Goal: Obtain resource: Download file/media

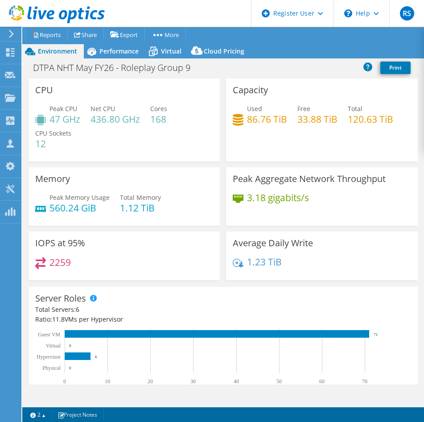
select select "USEast"
select select "EUR"
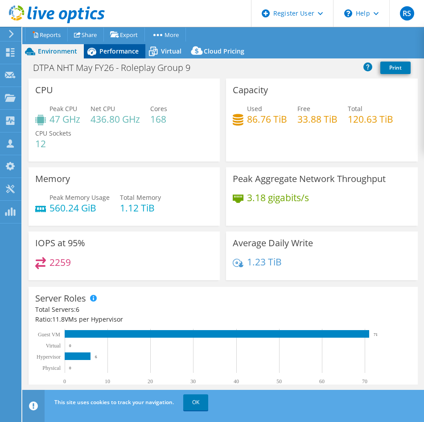
click at [110, 48] on span "Performance" at bounding box center [119, 51] width 39 height 8
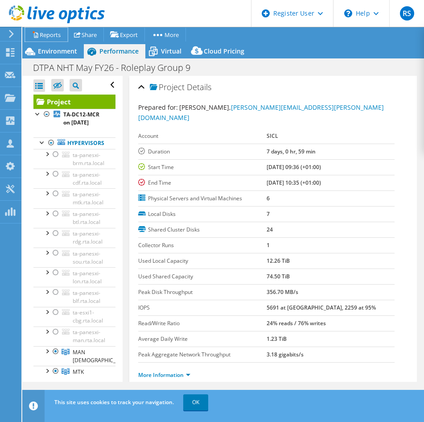
click at [48, 34] on link "Reports" at bounding box center [46, 35] width 43 height 14
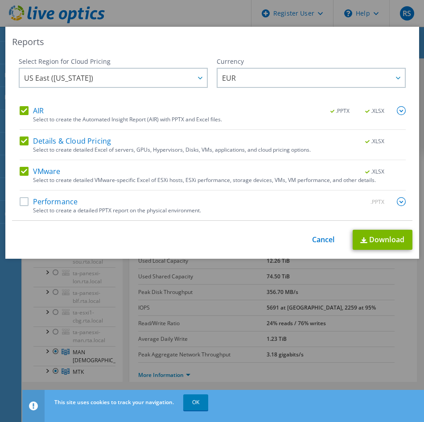
click at [22, 141] on label "Details & Cloud Pricing" at bounding box center [66, 141] width 92 height 9
click at [0, 0] on input "Details & Cloud Pricing" at bounding box center [0, 0] width 0 height 0
click at [21, 96] on div "Select Region for Cloud Pricing Asia Pacific (Hong Kong) Asia Pacific (Mumbai) …" at bounding box center [113, 81] width 189 height 49
click at [20, 111] on label "AIR" at bounding box center [32, 110] width 24 height 9
click at [0, 0] on input "AIR" at bounding box center [0, 0] width 0 height 0
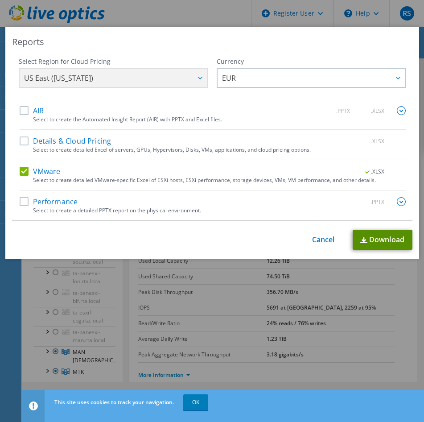
click at [379, 236] on link "Download" at bounding box center [383, 240] width 60 height 20
click at [329, 336] on div "Reports Select Region for Cloud Pricing Asia Pacific (Hong Kong) Asia Pacific (…" at bounding box center [212, 211] width 424 height 369
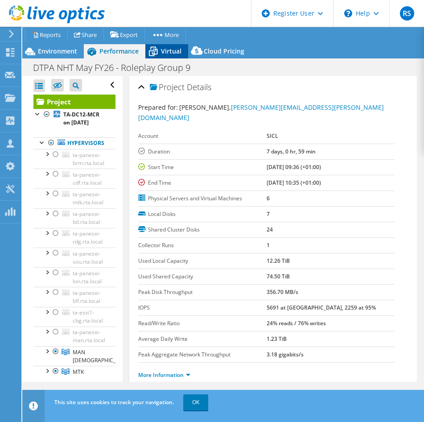
click at [156, 51] on icon at bounding box center [153, 52] width 16 height 16
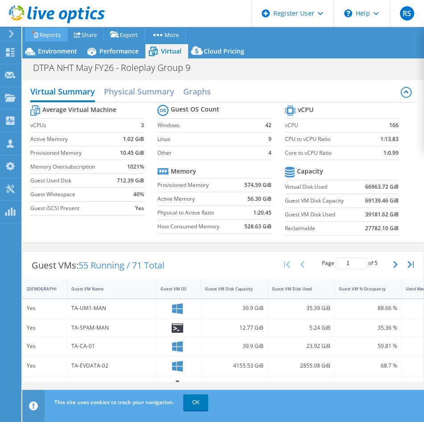
click at [58, 35] on link "Reports" at bounding box center [46, 35] width 43 height 14
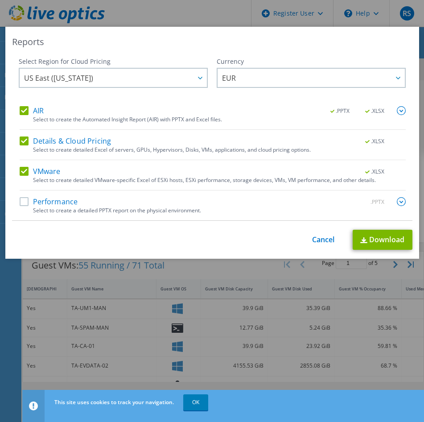
click at [37, 141] on label "Details & Cloud Pricing" at bounding box center [66, 141] width 92 height 9
click at [0, 0] on input "Details & Cloud Pricing" at bounding box center [0, 0] width 0 height 0
click at [20, 168] on label "VMware" at bounding box center [40, 171] width 41 height 9
click at [0, 0] on input "VMware" at bounding box center [0, 0] width 0 height 0
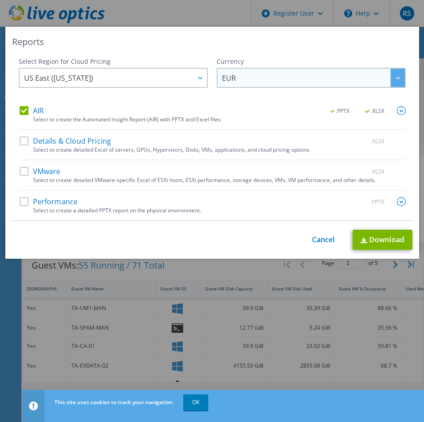
click at [262, 70] on span "EUR" at bounding box center [313, 78] width 183 height 18
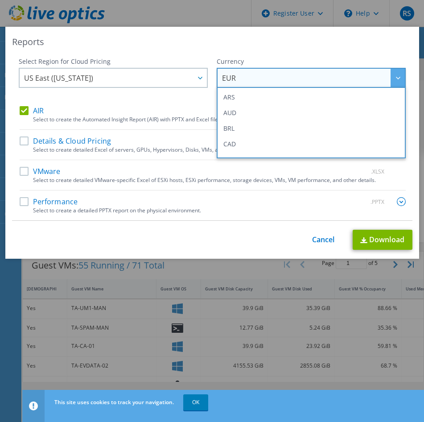
click at [259, 73] on span "EUR" at bounding box center [313, 78] width 183 height 18
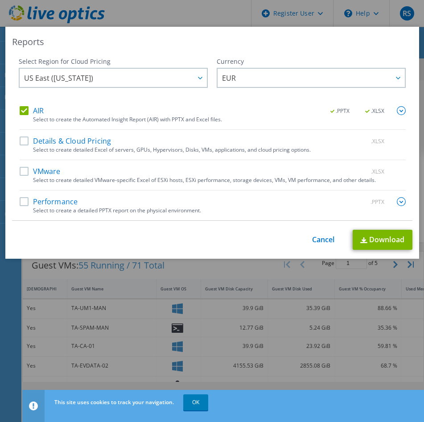
click at [400, 110] on img at bounding box center [401, 110] width 9 height 9
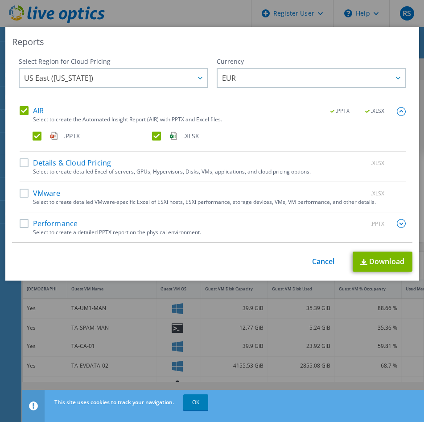
click at [59, 139] on label ".PPTX" at bounding box center [92, 136] width 118 height 9
click at [0, 0] on input ".PPTX" at bounding box center [0, 0] width 0 height 0
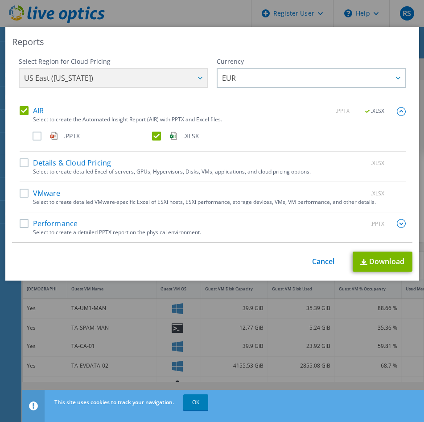
click at [375, 274] on div "Reports Select Region for Cloud Pricing Asia Pacific (Hong Kong) Asia Pacific (…" at bounding box center [212, 154] width 414 height 254
click at [374, 265] on link "Download" at bounding box center [383, 262] width 60 height 20
click at [399, 57] on div "Reports Select Region for Cloud Pricing Asia Pacific (Hong Kong) Asia Pacific (…" at bounding box center [212, 154] width 414 height 254
click at [57, 166] on label "Details & Cloud Pricing" at bounding box center [66, 162] width 92 height 9
click at [0, 0] on input "Details & Cloud Pricing" at bounding box center [0, 0] width 0 height 0
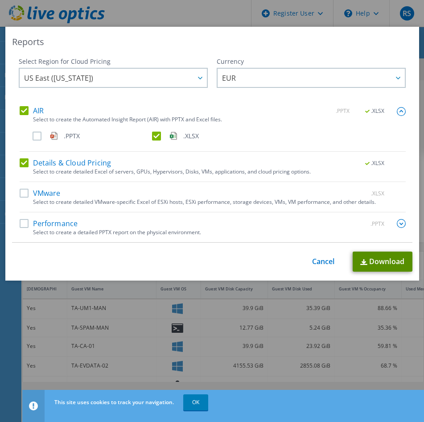
click at [378, 263] on link "Download" at bounding box center [383, 262] width 60 height 20
click at [332, 332] on div "Reports Select Region for Cloud Pricing Asia Pacific (Hong Kong) Asia Pacific (…" at bounding box center [212, 211] width 424 height 369
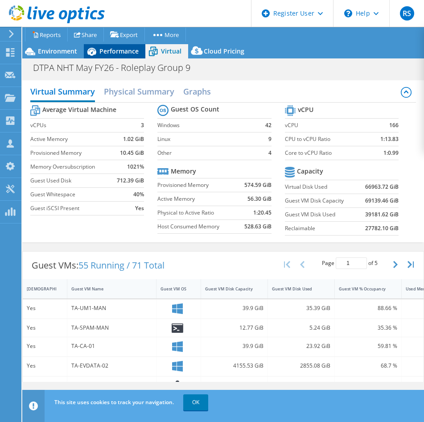
click at [105, 50] on span "Performance" at bounding box center [119, 51] width 39 height 8
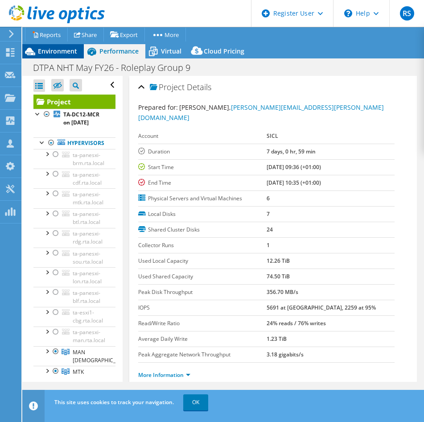
click at [64, 50] on span "Environment" at bounding box center [57, 51] width 39 height 8
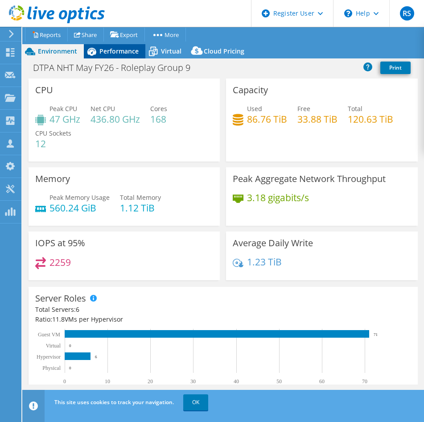
click at [102, 52] on span "Performance" at bounding box center [119, 51] width 39 height 8
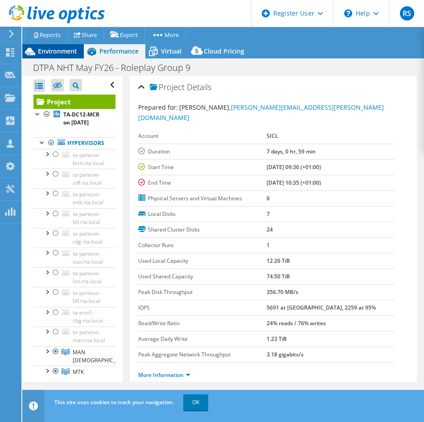
click at [60, 49] on span "Environment" at bounding box center [57, 51] width 39 height 8
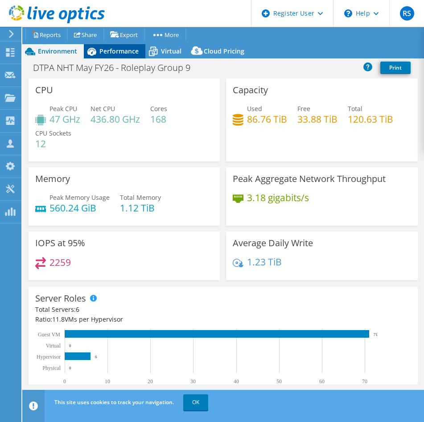
click at [106, 50] on span "Performance" at bounding box center [119, 51] width 39 height 8
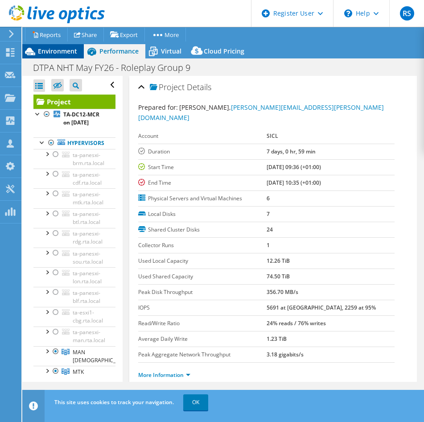
click at [75, 55] on span "Environment" at bounding box center [57, 51] width 39 height 8
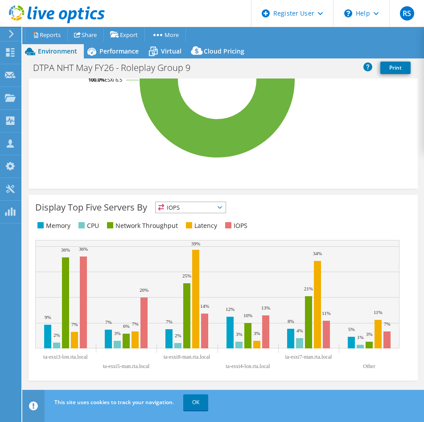
scroll to position [570, 0]
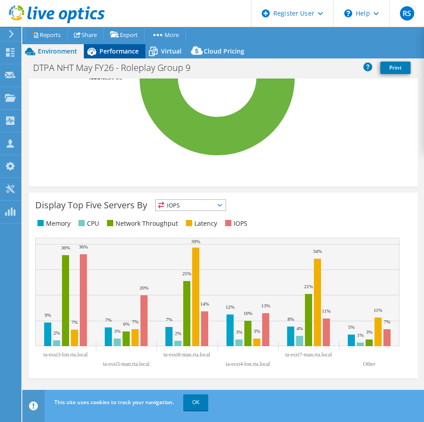
click at [101, 48] on span "Performance" at bounding box center [119, 51] width 39 height 8
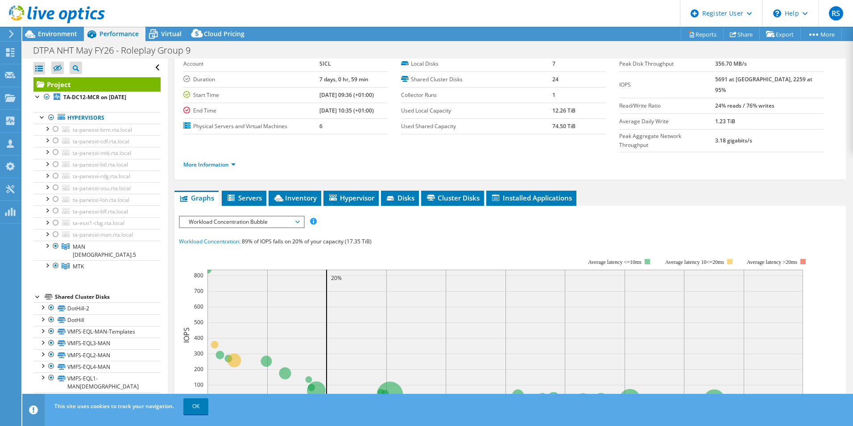
scroll to position [3, 0]
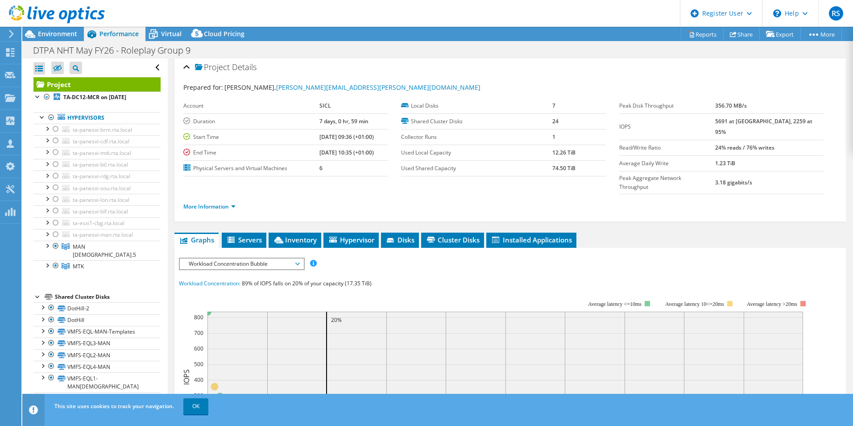
click at [260, 258] on span "Workload Concentration Bubble" at bounding box center [241, 263] width 115 height 11
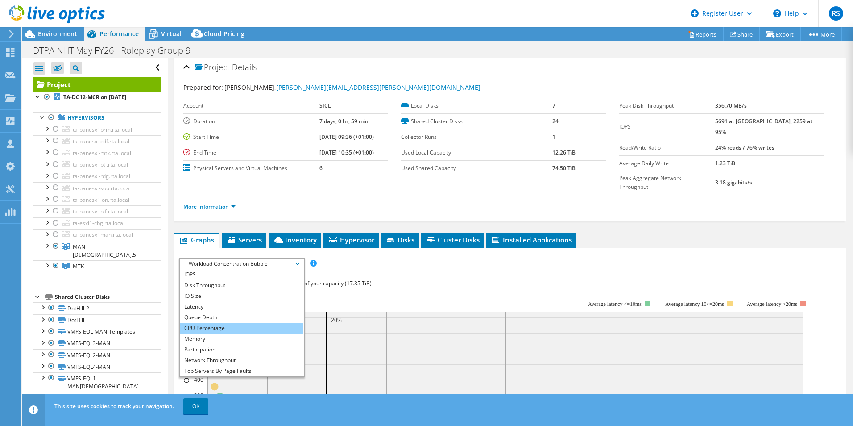
click at [213, 323] on li "CPU Percentage" at bounding box center [242, 328] width 124 height 11
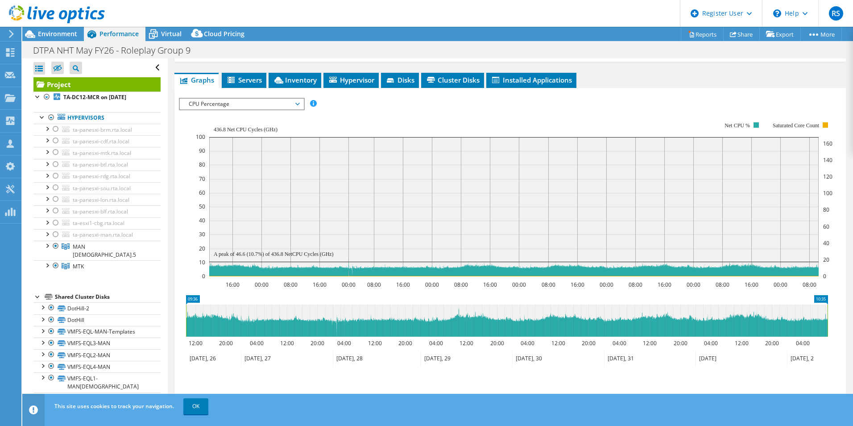
scroll to position [207, 0]
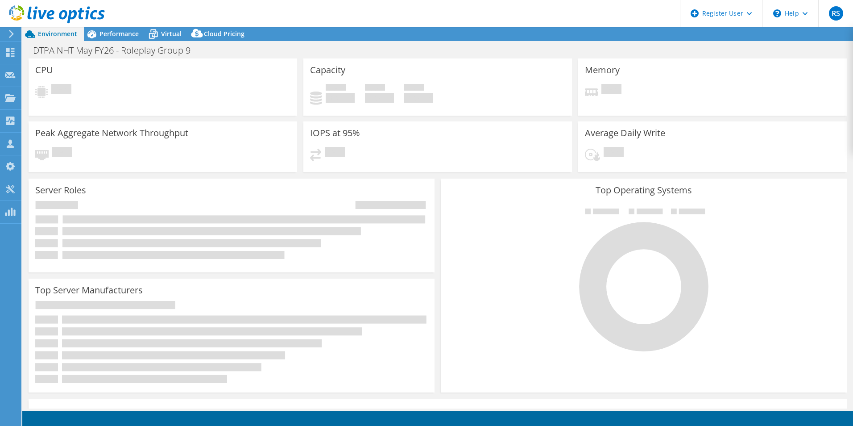
select select "USEast"
select select "EUR"
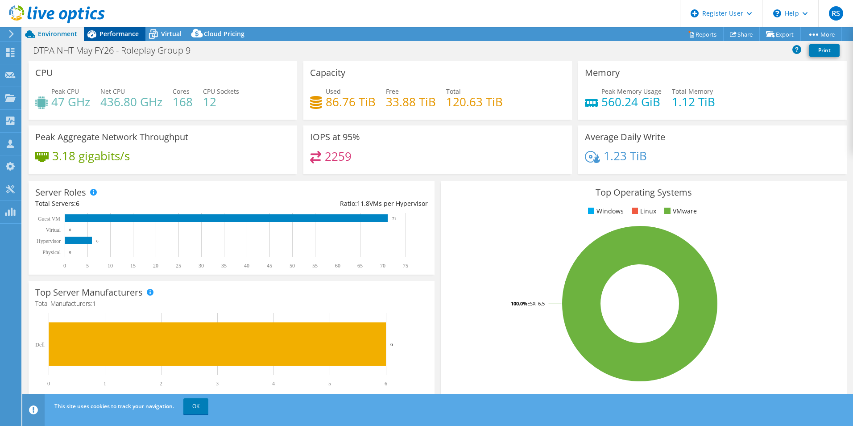
click at [114, 37] on span "Performance" at bounding box center [119, 33] width 39 height 8
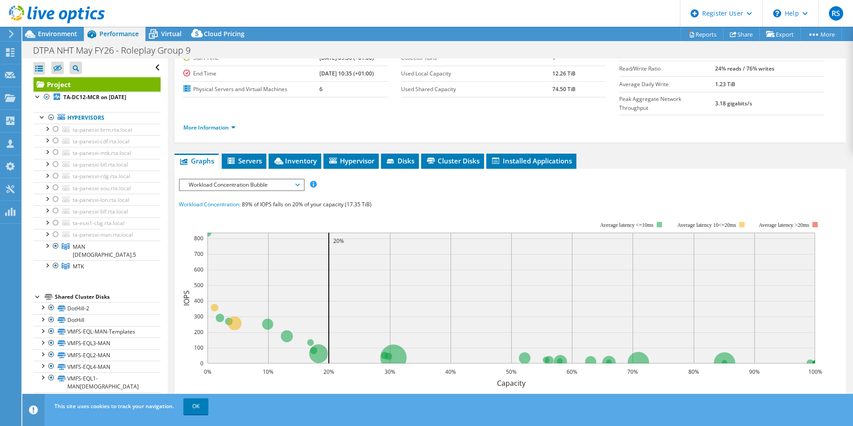
scroll to position [89, 0]
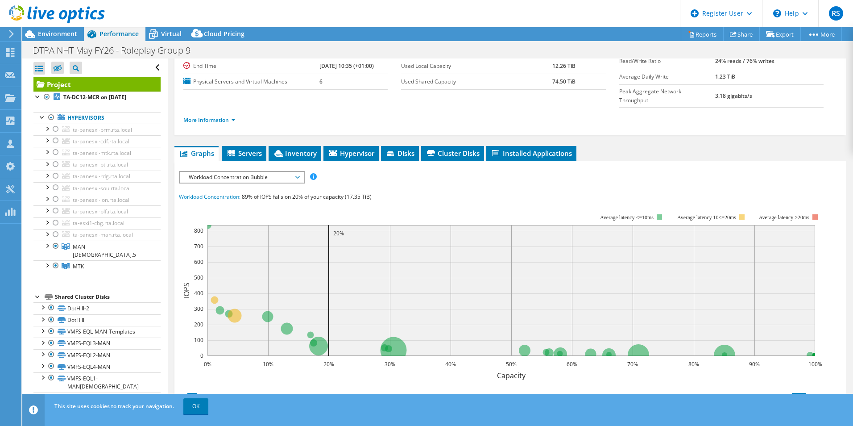
click at [262, 172] on span "Workload Concentration Bubble" at bounding box center [241, 177] width 115 height 11
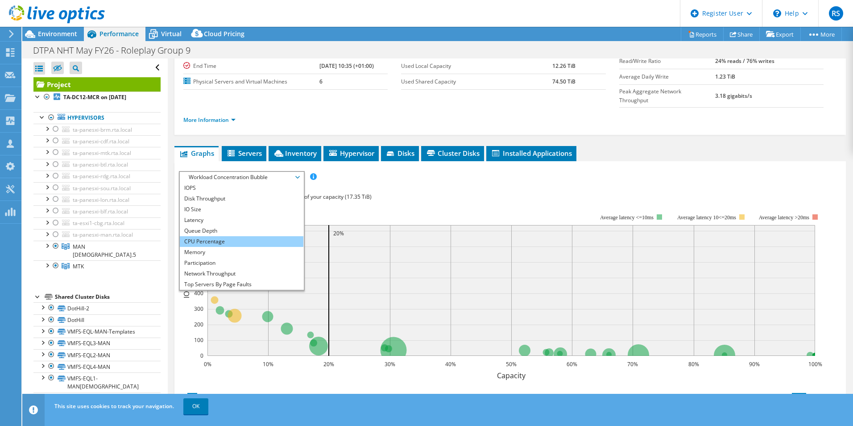
click at [223, 236] on li "CPU Percentage" at bounding box center [242, 241] width 124 height 11
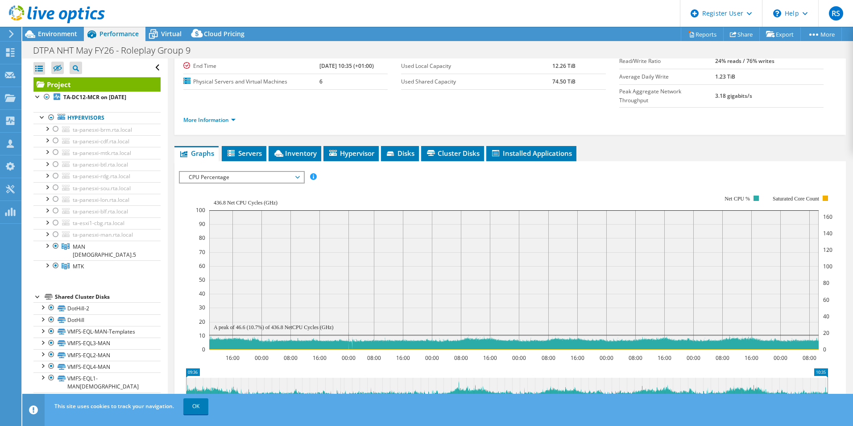
scroll to position [134, 0]
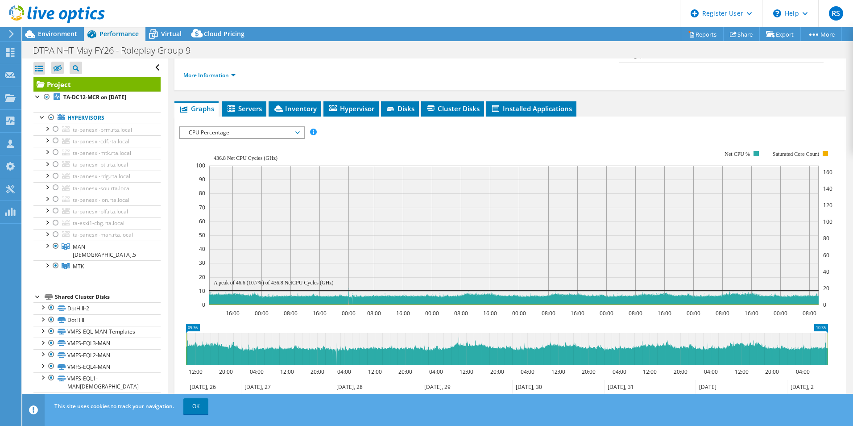
click at [289, 127] on span "CPU Percentage" at bounding box center [241, 132] width 115 height 11
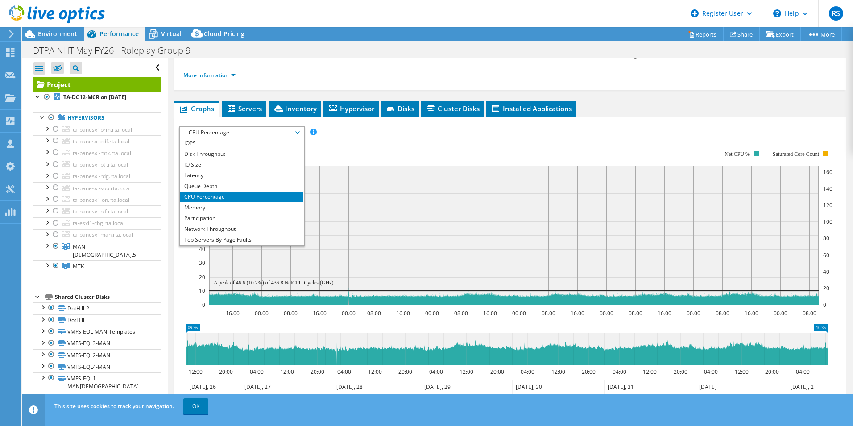
click at [289, 127] on span "CPU Percentage" at bounding box center [241, 132] width 115 height 11
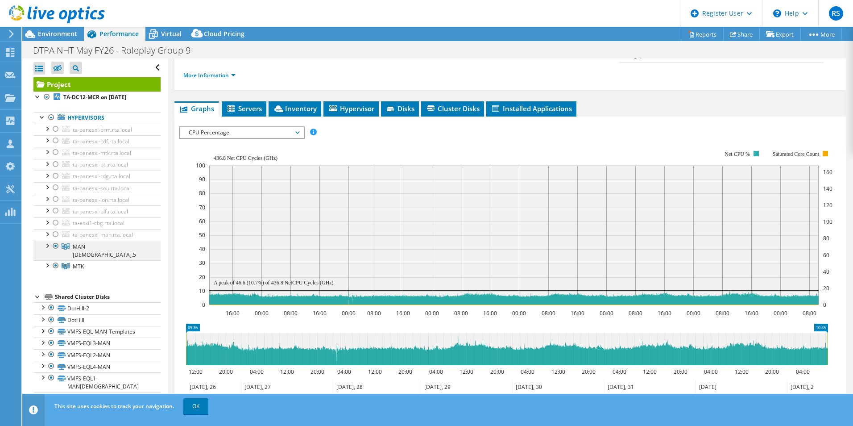
click at [80, 245] on span "MAN [DEMOGRAPHIC_DATA].5" at bounding box center [104, 251] width 63 height 16
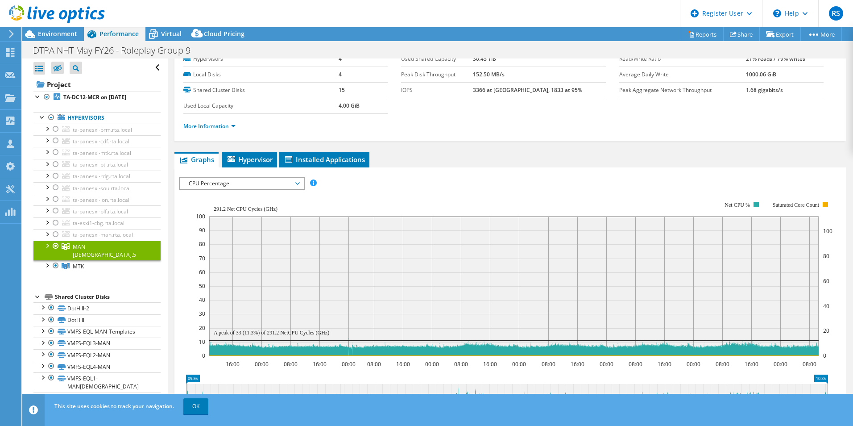
scroll to position [0, 0]
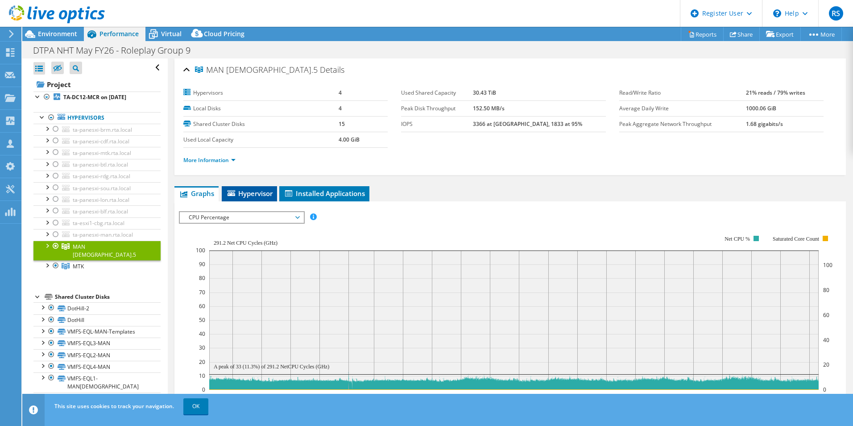
click at [249, 190] on span "Hypervisor" at bounding box center [249, 193] width 46 height 9
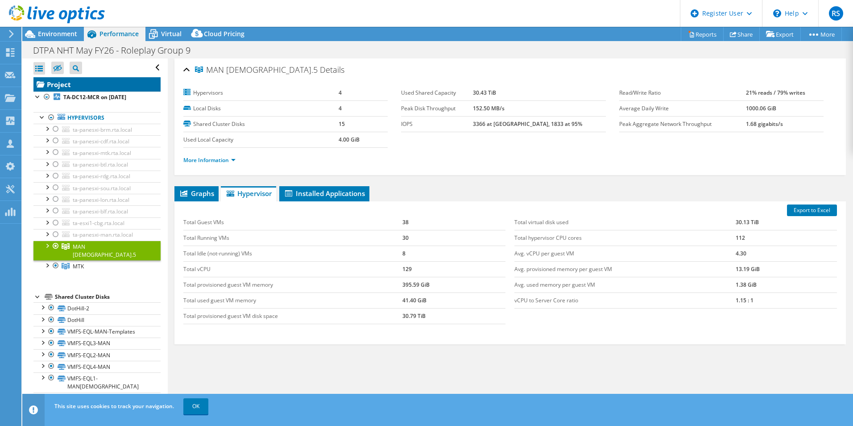
click at [59, 88] on link "Project" at bounding box center [96, 84] width 127 height 14
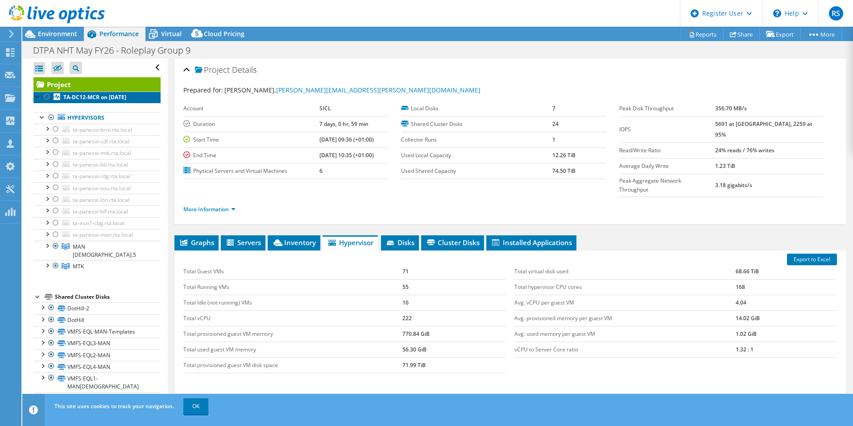
click at [81, 98] on b "TA-DC12-MCR on [DATE]" at bounding box center [94, 97] width 63 height 8
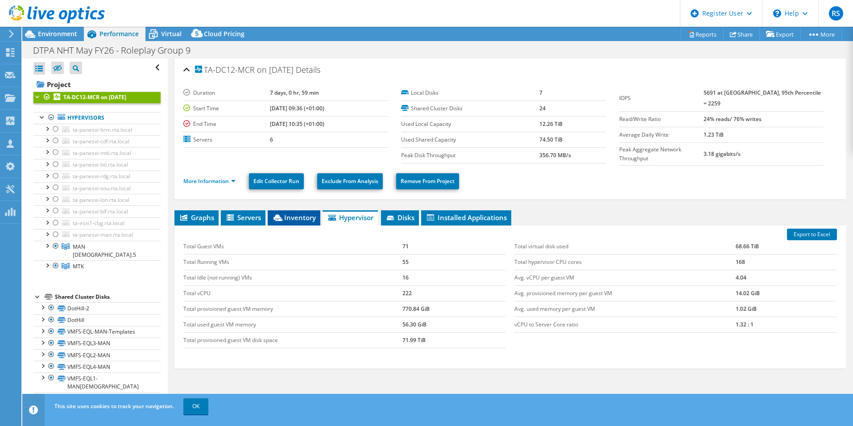
click at [297, 218] on span "Inventory" at bounding box center [294, 217] width 44 height 9
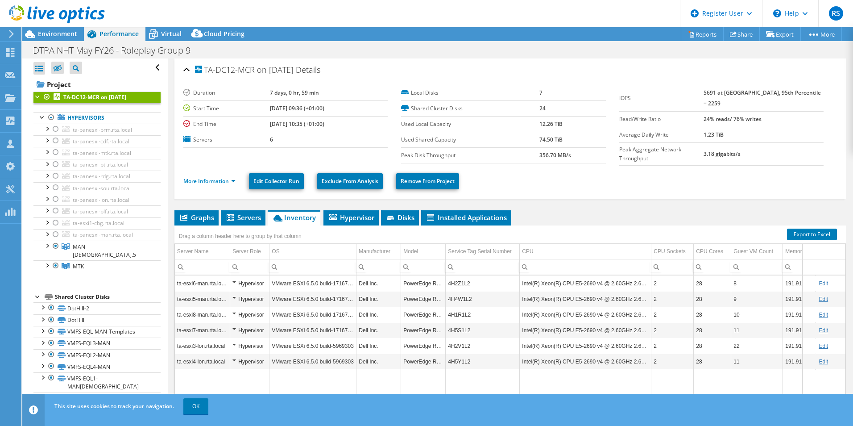
click at [200, 155] on section "Duration 7 days, 0 hr, 59 min Start Time 03/26/2021, 09:36 (+01:00) End Time 04…" at bounding box center [401, 124] width 436 height 78
click at [638, 184] on ul "More Information Edit Collector Run Exclude From Analysis Remove From Project" at bounding box center [510, 180] width 654 height 18
click at [389, 387] on td "Data grid" at bounding box center [379, 391] width 45 height 45
click at [288, 99] on td "7 days, 0 hr, 59 min" at bounding box center [329, 93] width 118 height 16
click at [357, 210] on li "Hypervisor" at bounding box center [351, 217] width 55 height 15
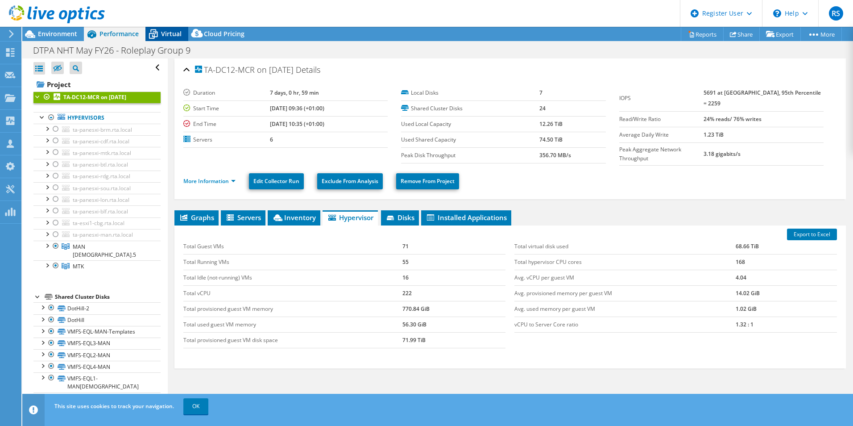
click at [159, 35] on icon at bounding box center [153, 34] width 16 height 16
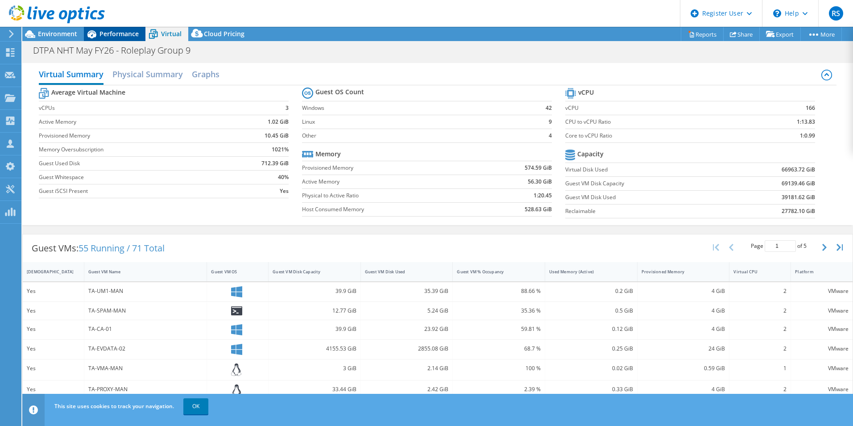
click at [111, 38] on div "Performance" at bounding box center [115, 34] width 62 height 14
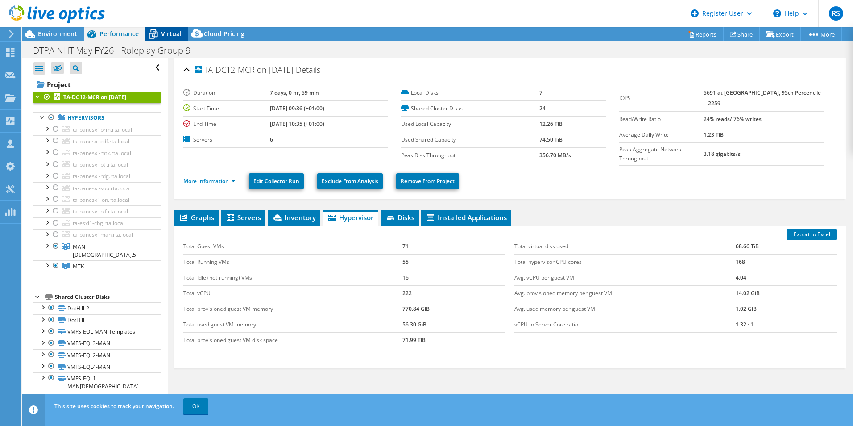
click at [170, 38] on div "Virtual" at bounding box center [166, 34] width 43 height 14
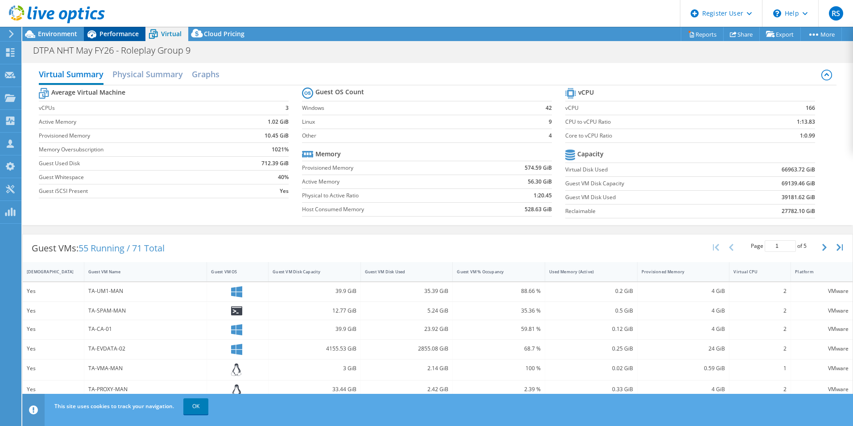
click at [127, 40] on div "Performance" at bounding box center [115, 34] width 62 height 14
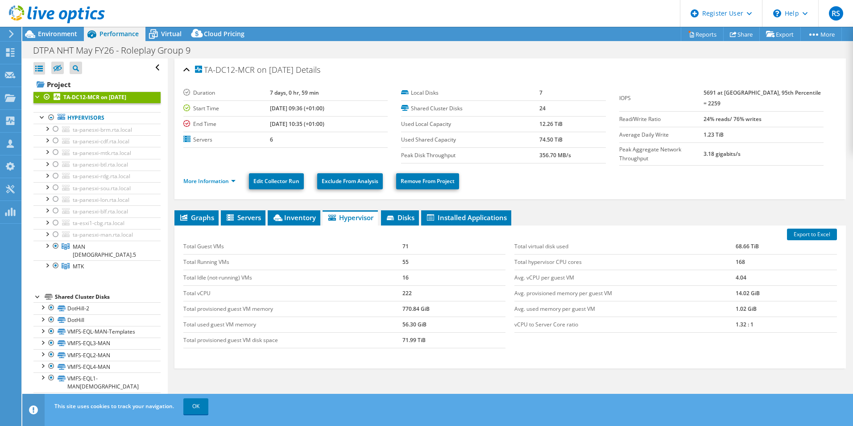
click at [268, 258] on td "Total Running VMs" at bounding box center [292, 262] width 219 height 16
click at [210, 213] on span "Graphs" at bounding box center [196, 217] width 35 height 9
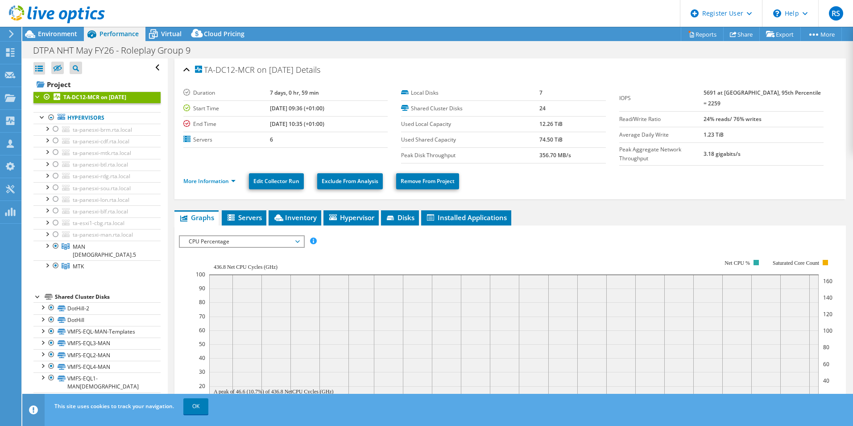
click at [228, 253] on rect at bounding box center [514, 336] width 637 height 178
click at [223, 236] on span "CPU Percentage" at bounding box center [241, 241] width 115 height 11
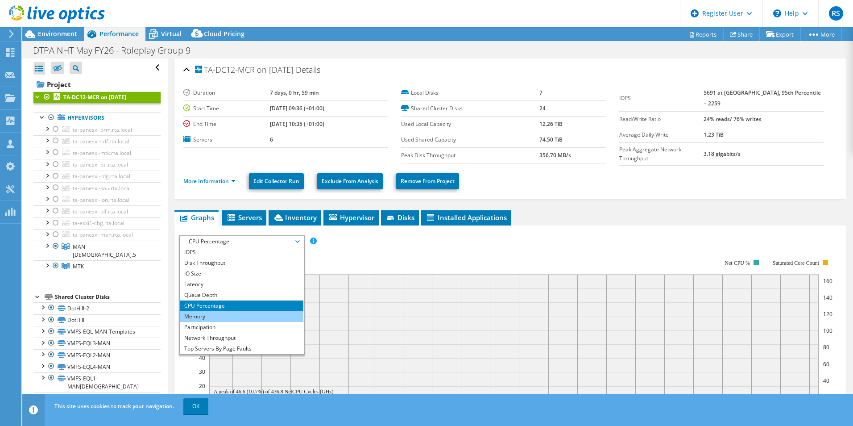
click at [228, 316] on li "Memory" at bounding box center [242, 316] width 124 height 11
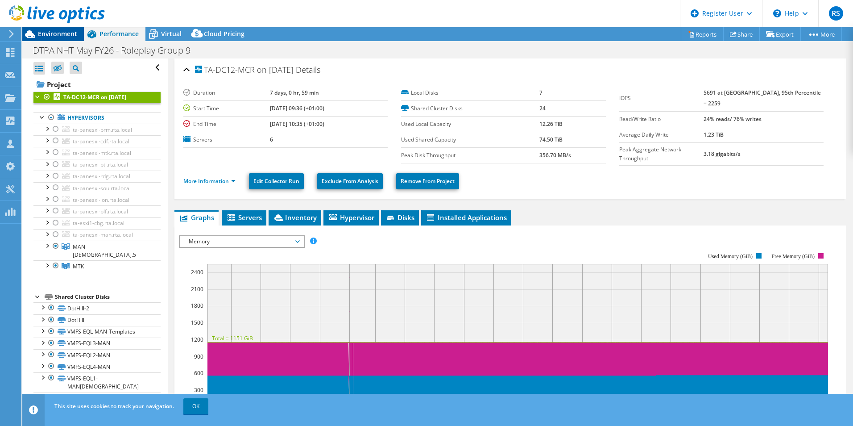
click at [48, 38] on div "Environment" at bounding box center [53, 34] width 62 height 14
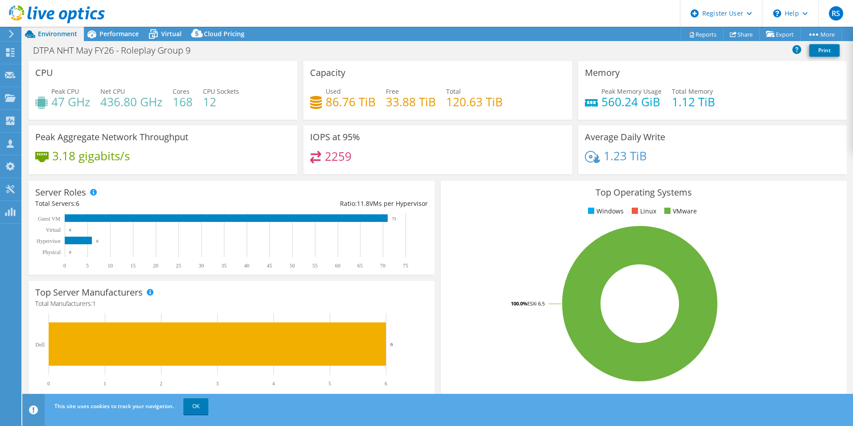
click at [104, 27] on div at bounding box center [52, 15] width 105 height 30
click at [108, 32] on span "Performance" at bounding box center [119, 33] width 39 height 8
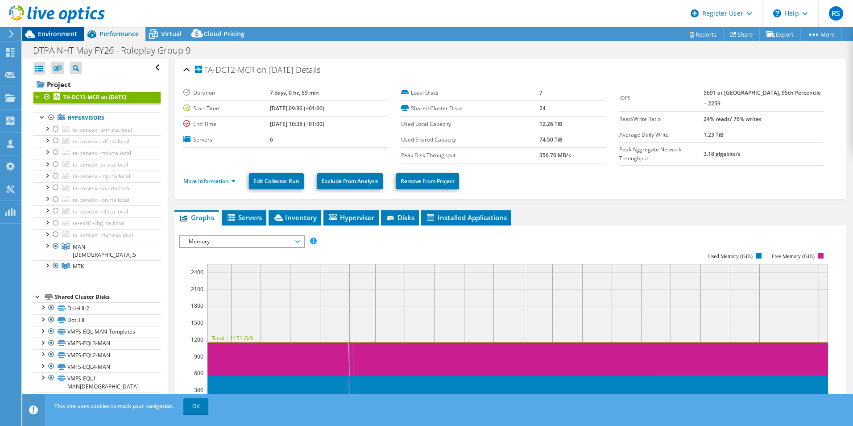
click at [58, 33] on span "Environment" at bounding box center [57, 33] width 39 height 8
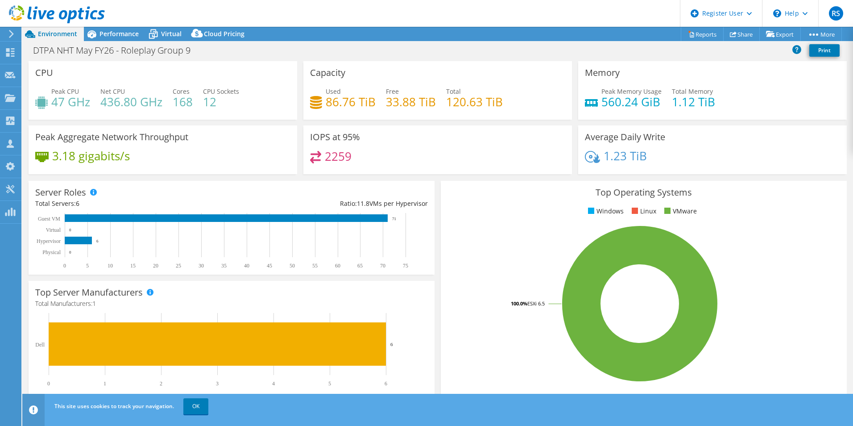
drag, startPoint x: 87, startPoint y: 9, endPoint x: 92, endPoint y: 18, distance: 10.0
click at [87, 10] on icon at bounding box center [57, 14] width 96 height 18
click at [103, 29] on div at bounding box center [52, 15] width 105 height 30
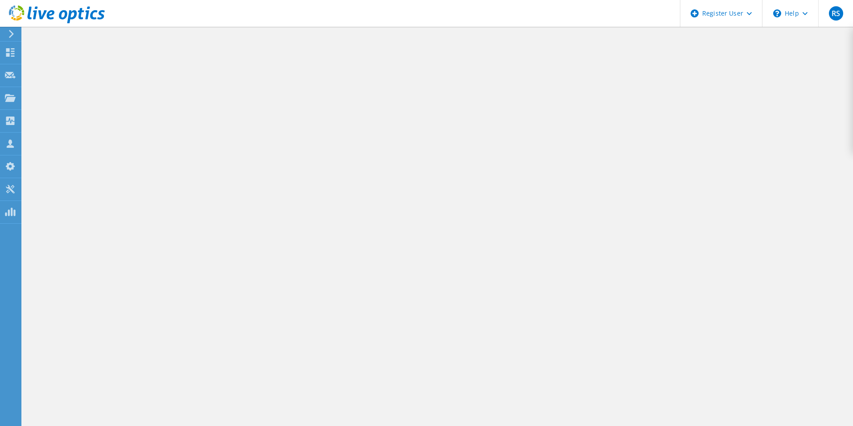
select select
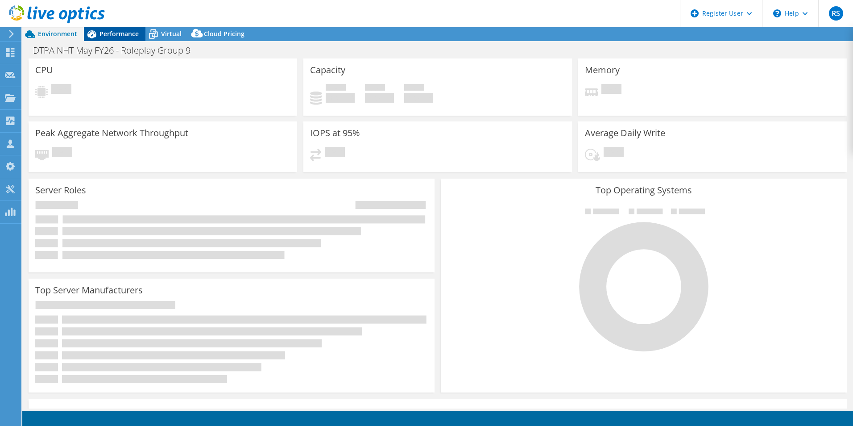
select select "USEast"
click at [122, 32] on span "Performance" at bounding box center [119, 33] width 39 height 8
select select "EUR"
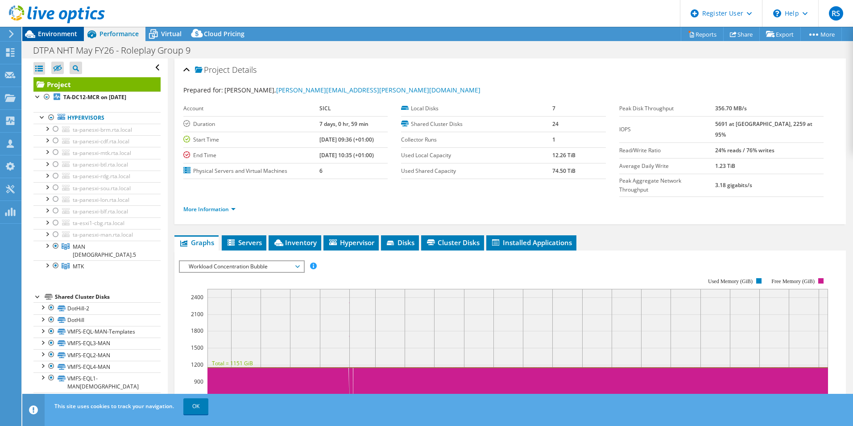
click at [50, 37] on span "Environment" at bounding box center [57, 33] width 39 height 8
